Goal: Check status: Check status

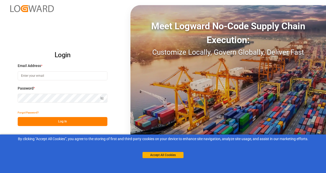
click at [55, 76] on input at bounding box center [63, 75] width 90 height 9
type input "jiayang.lim@compo-expert.com"
click at [51, 122] on button "Log In" at bounding box center [63, 121] width 90 height 9
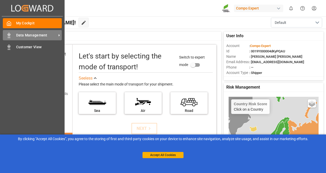
click at [10, 35] on polygon at bounding box center [10, 34] width 2 height 1
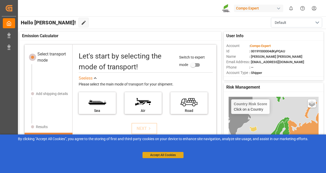
click at [164, 155] on button "Accept All Cookies" at bounding box center [163, 155] width 41 height 6
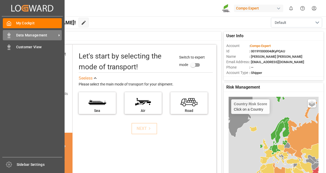
click at [15, 34] on div "Data Management Data Management" at bounding box center [32, 35] width 59 height 10
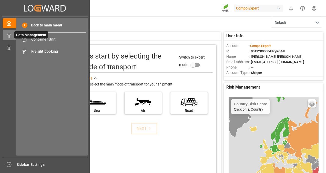
click at [9, 35] on polygon at bounding box center [10, 34] width 2 height 1
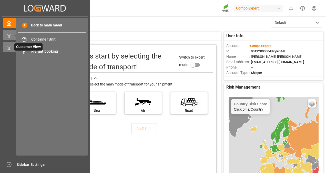
click at [11, 45] on icon at bounding box center [8, 47] width 5 height 5
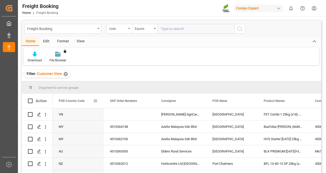
click at [98, 101] on div "POD Country Code" at bounding box center [78, 101] width 51 height 14
click at [95, 101] on span at bounding box center [95, 100] width 5 height 5
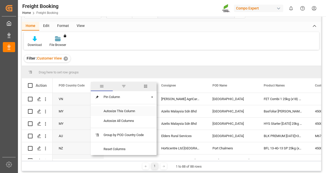
scroll to position [26, 0]
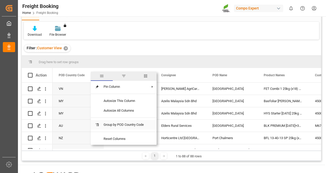
click at [138, 125] on span "Group by POD Country Code" at bounding box center [123, 125] width 48 height 10
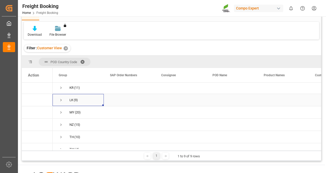
click at [63, 100] on span "LK (9)" at bounding box center [78, 100] width 39 height 12
click at [61, 98] on span "Press SPACE to select this row." at bounding box center [61, 100] width 5 height 5
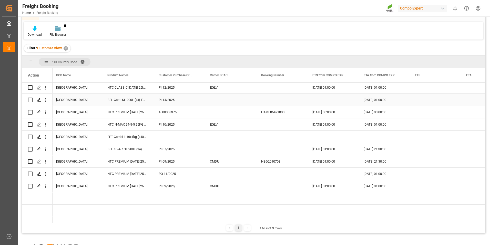
scroll to position [60, 0]
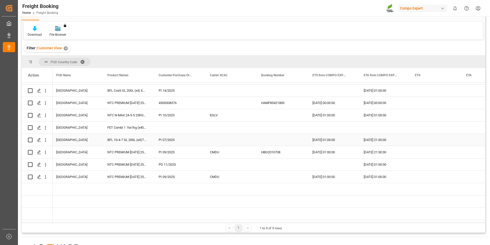
click at [128, 143] on div "BFL 10-4-7 SL 200L (x4)TW ISPM" at bounding box center [126, 140] width 51 height 12
click at [187, 143] on div "PI 07/2025" at bounding box center [178, 140] width 51 height 12
click at [171, 142] on div "PI 07/2025" at bounding box center [178, 140] width 51 height 12
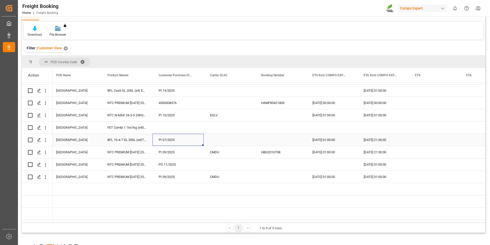
click at [171, 142] on div "PI 07/2025" at bounding box center [178, 140] width 51 height 12
click at [70, 143] on div "[GEOGRAPHIC_DATA]" at bounding box center [75, 140] width 51 height 12
click at [122, 141] on div "BFL 10-4-7 SL 200L (x4)TW ISPM" at bounding box center [126, 140] width 51 height 12
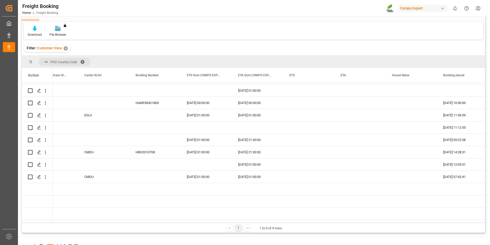
scroll to position [0, 287]
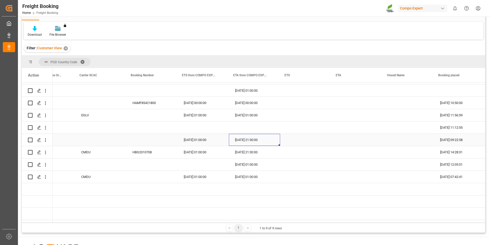
click at [245, 140] on div "13.10.2025 21:30:00" at bounding box center [254, 140] width 51 height 12
click at [326, 140] on div "Press SPACE to select this row." at bounding box center [408, 140] width 51 height 12
click at [326, 140] on div "10.07.2025 09:22:58" at bounding box center [459, 140] width 51 height 12
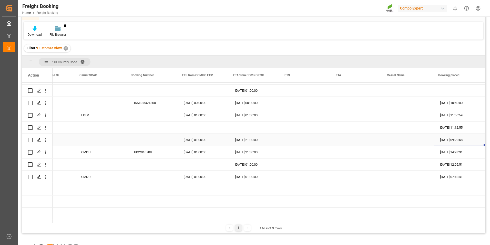
click at [326, 141] on div "10.07.2025 09:22:58" at bounding box center [459, 140] width 51 height 12
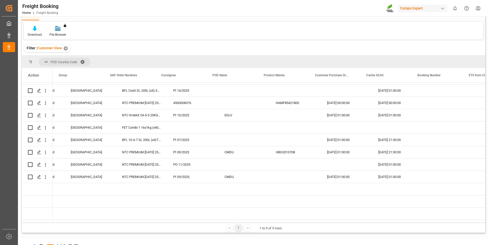
scroll to position [0, 0]
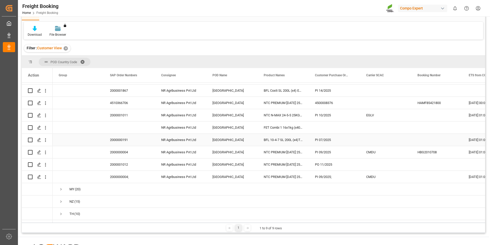
click at [120, 141] on div "2000000191" at bounding box center [129, 140] width 51 height 12
click at [45, 142] on icon "open menu" at bounding box center [45, 139] width 5 height 5
click at [88, 150] on span "Open in new tab" at bounding box center [79, 150] width 47 height 5
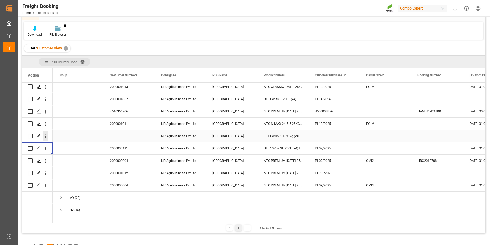
click at [44, 132] on button "open menu" at bounding box center [45, 136] width 5 height 10
click at [80, 148] on span "Open in new tab" at bounding box center [79, 146] width 47 height 5
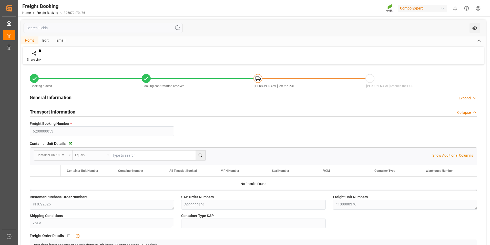
type input "9334686"
type input "DEHAM"
type input "LKCMB"
type input "0"
type input "01.09.2025 01:00"
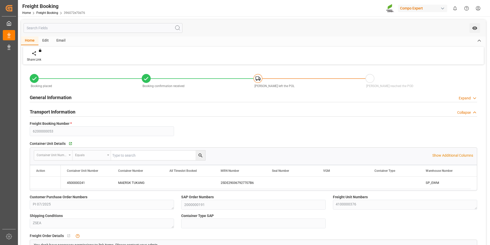
type input "14.09.2025 01:00"
type input "13.10.2025 21:30"
type input "10.07.2025 09:22"
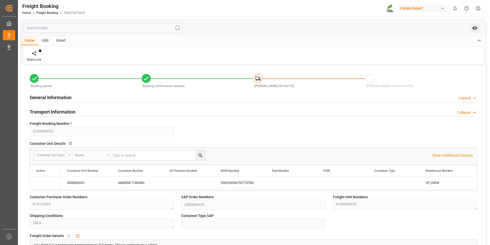
type input "18.07.2025 13:16"
type input "03.09.2025 09:35"
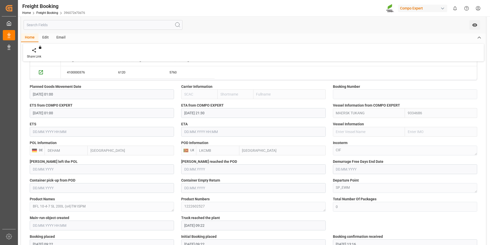
scroll to position [256, 0]
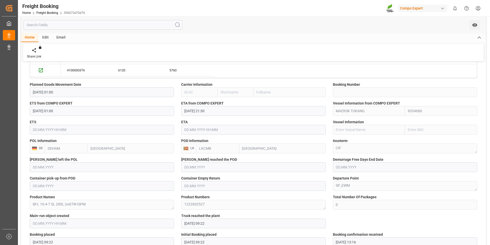
click at [191, 148] on div "LK" at bounding box center [188, 148] width 15 height 10
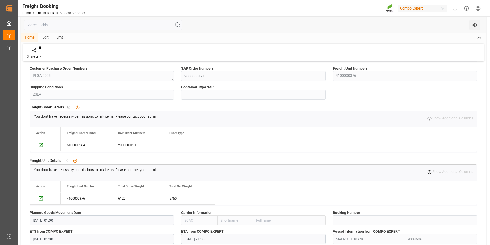
scroll to position [0, 0]
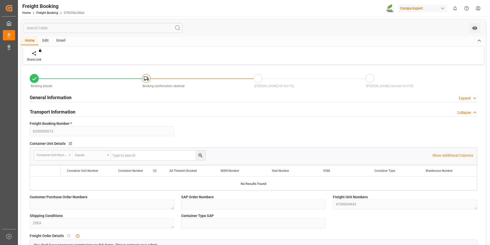
type input "LKCMB"
type input "0"
type input "[DATE] 21:30"
type input "[DATE] 11:12"
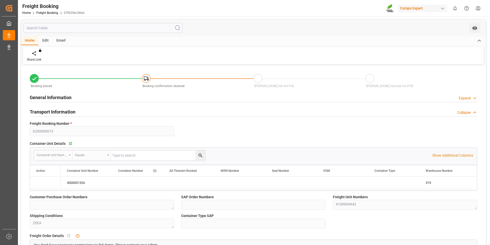
type input "[DATE] 11:12"
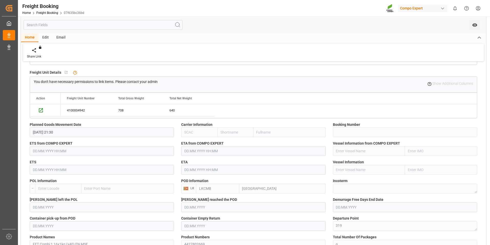
scroll to position [231, 0]
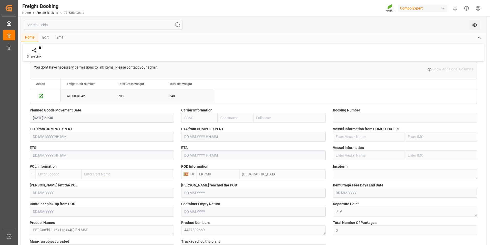
click at [189, 98] on div "640" at bounding box center [188, 96] width 51 height 12
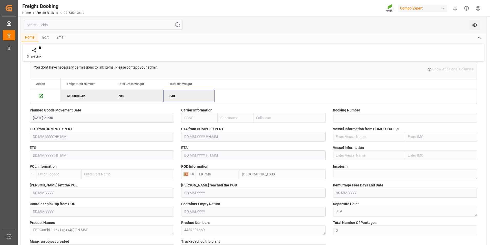
click at [174, 98] on div "640" at bounding box center [188, 96] width 51 height 12
click at [164, 98] on div "640" at bounding box center [188, 96] width 51 height 12
click at [149, 98] on div "708" at bounding box center [137, 96] width 51 height 12
click at [207, 97] on div "640" at bounding box center [188, 96] width 51 height 12
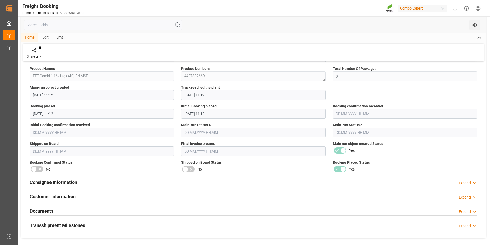
scroll to position [462, 0]
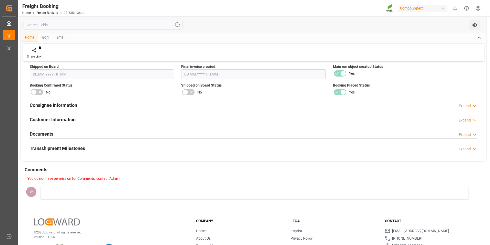
click at [198, 106] on div "Consignee Information Expand" at bounding box center [254, 105] width 448 height 10
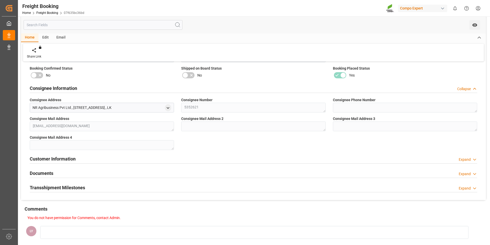
scroll to position [487, 0]
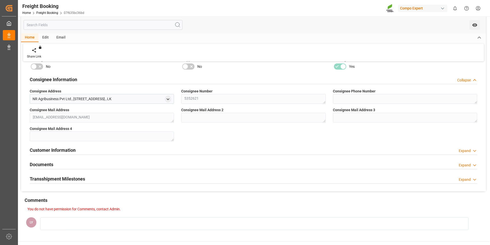
click at [205, 153] on div "Customer Information Expand" at bounding box center [254, 150] width 448 height 10
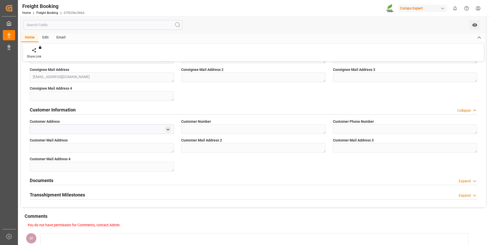
scroll to position [539, 0]
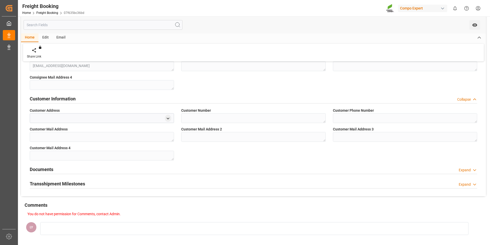
click at [135, 175] on div "Documents Expand" at bounding box center [253, 169] width 455 height 14
click at [151, 169] on div "Documents Expand" at bounding box center [254, 169] width 448 height 10
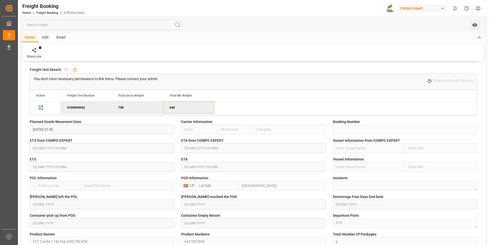
scroll to position [228, 0]
